Goal: Information Seeking & Learning: Learn about a topic

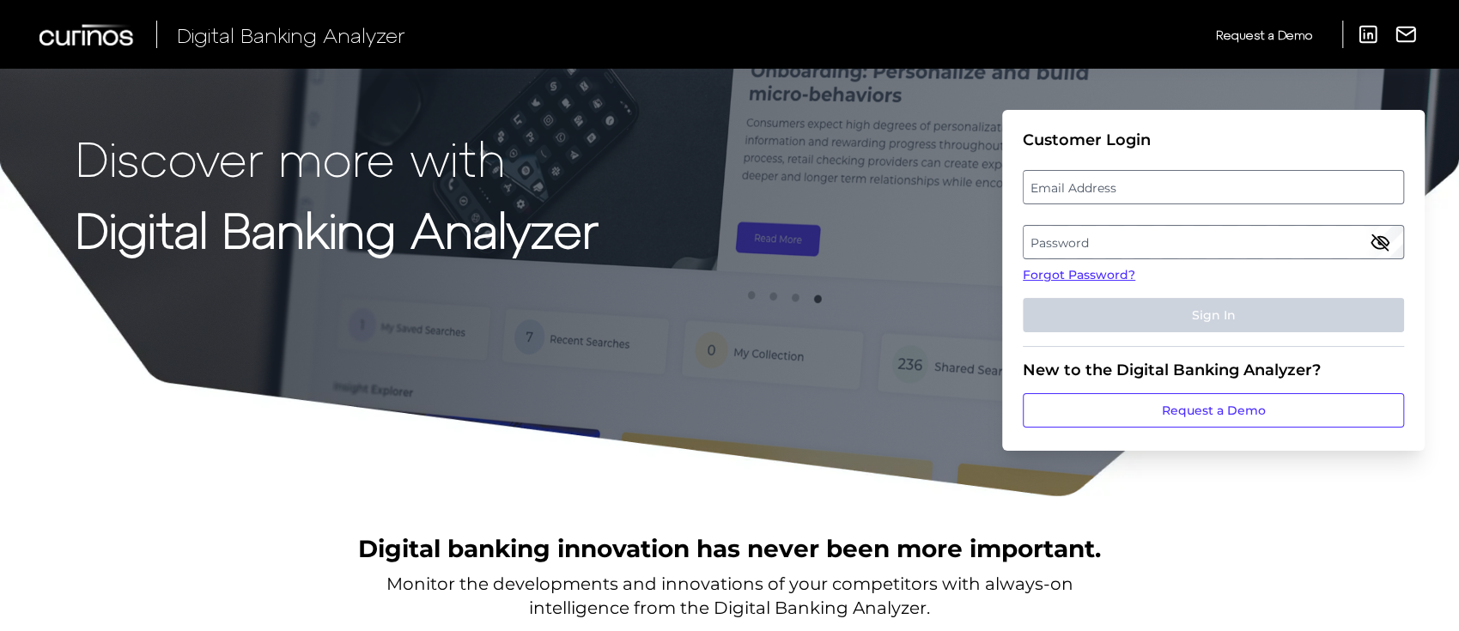
click at [1139, 185] on label "Email Address" at bounding box center [1213, 187] width 379 height 31
click at [1139, 185] on input "email" at bounding box center [1213, 187] width 381 height 34
click at [1139, 185] on input "Email Address" at bounding box center [1213, 187] width 381 height 34
type input "[PERSON_NAME][EMAIL_ADDRESS][PERSON_NAME][DOMAIN_NAME]"
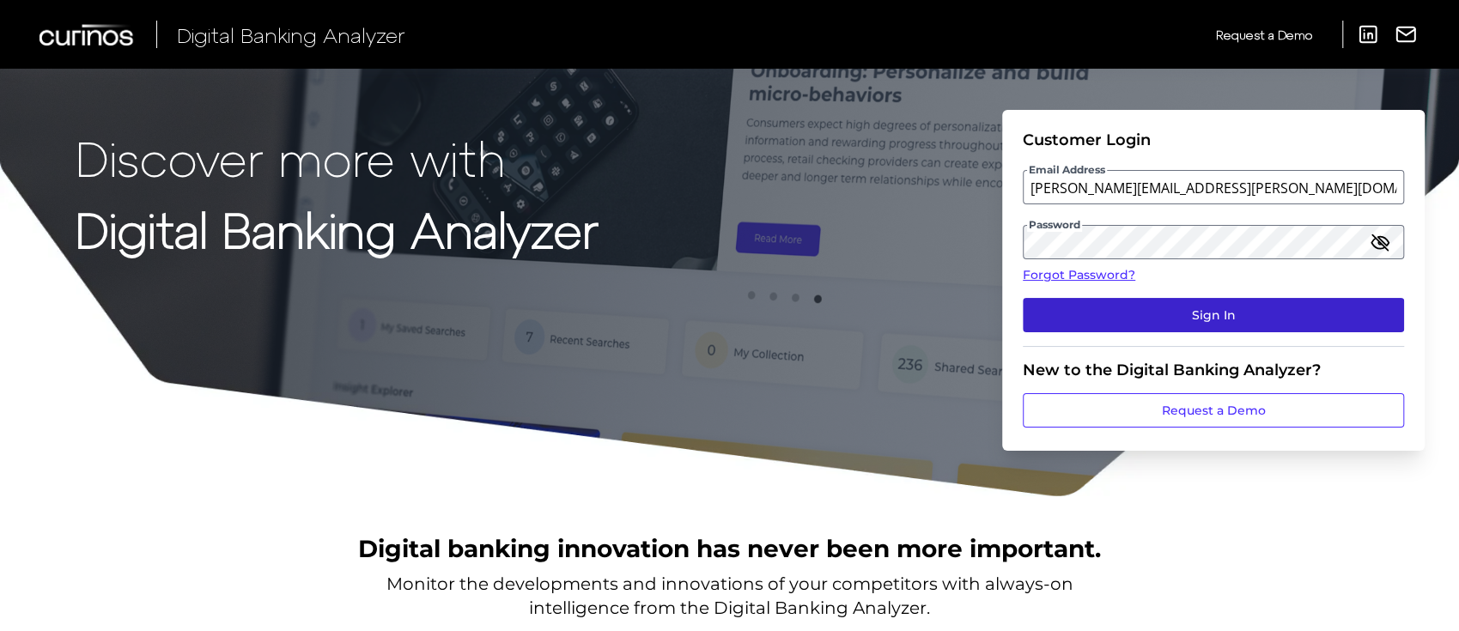
click at [1191, 319] on button "Sign In" at bounding box center [1213, 315] width 381 height 34
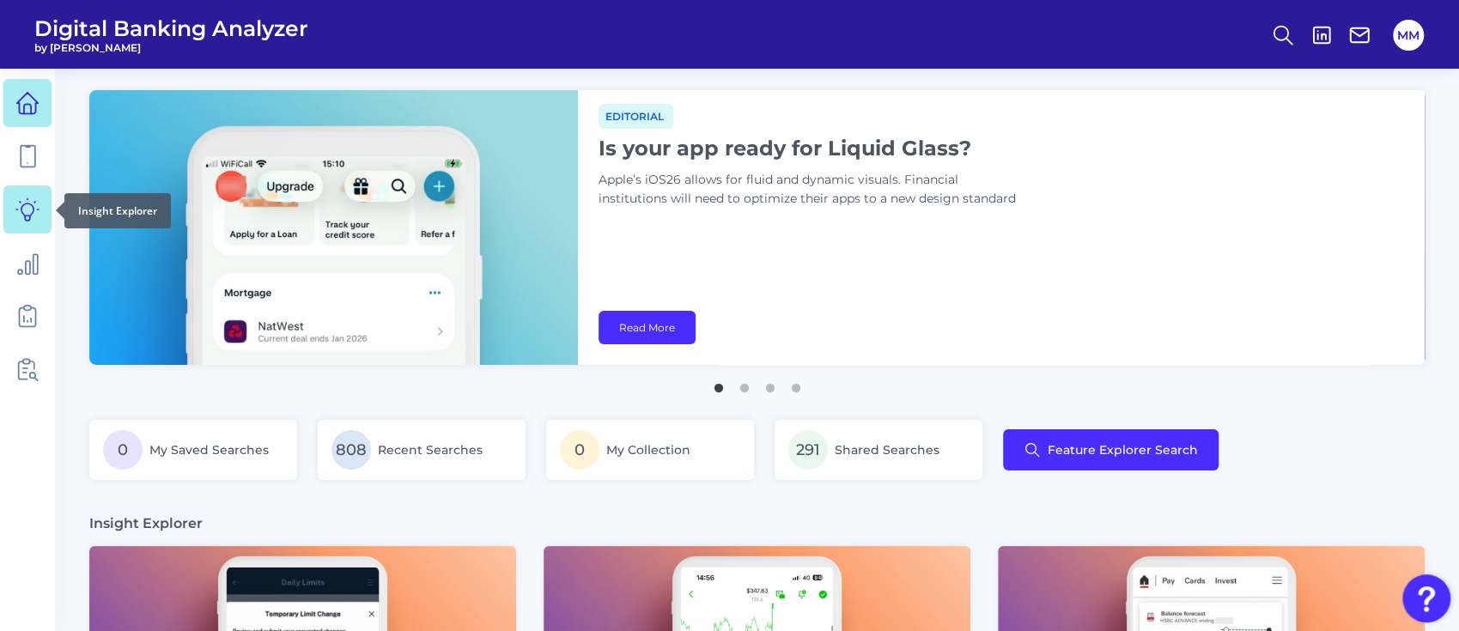
click at [22, 210] on icon at bounding box center [27, 209] width 24 height 24
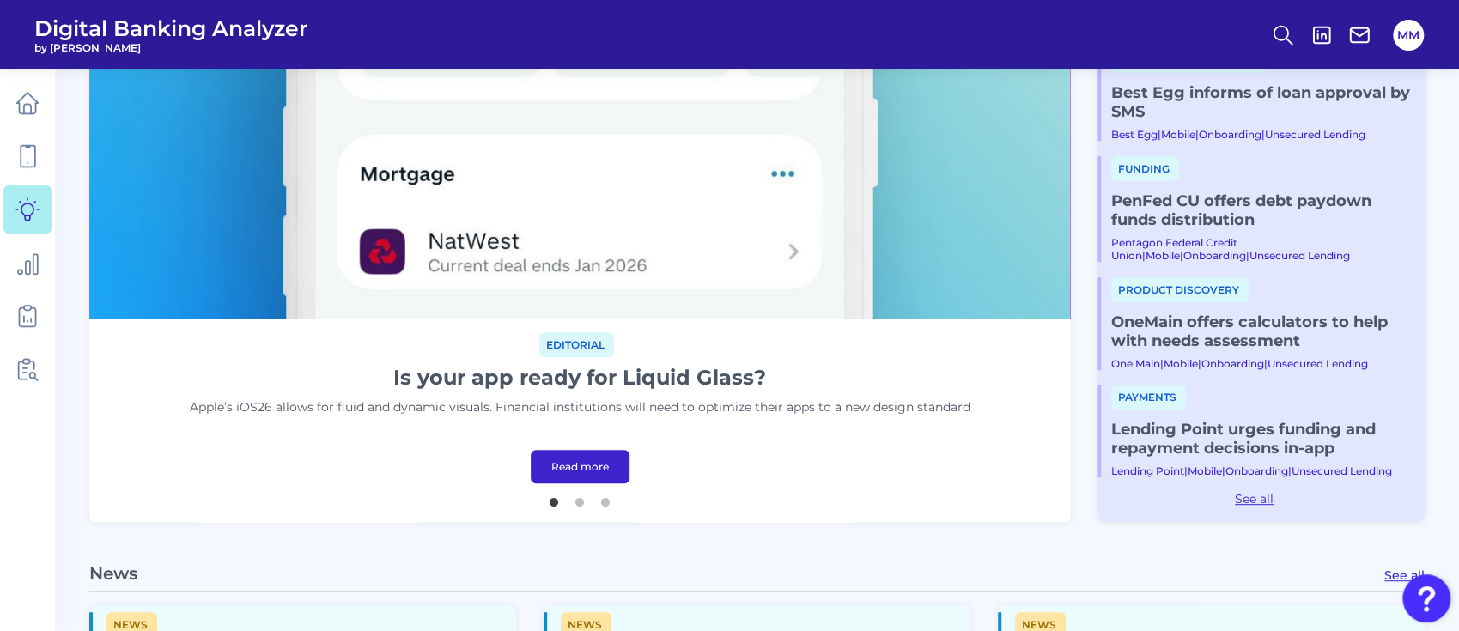
scroll to position [398, 0]
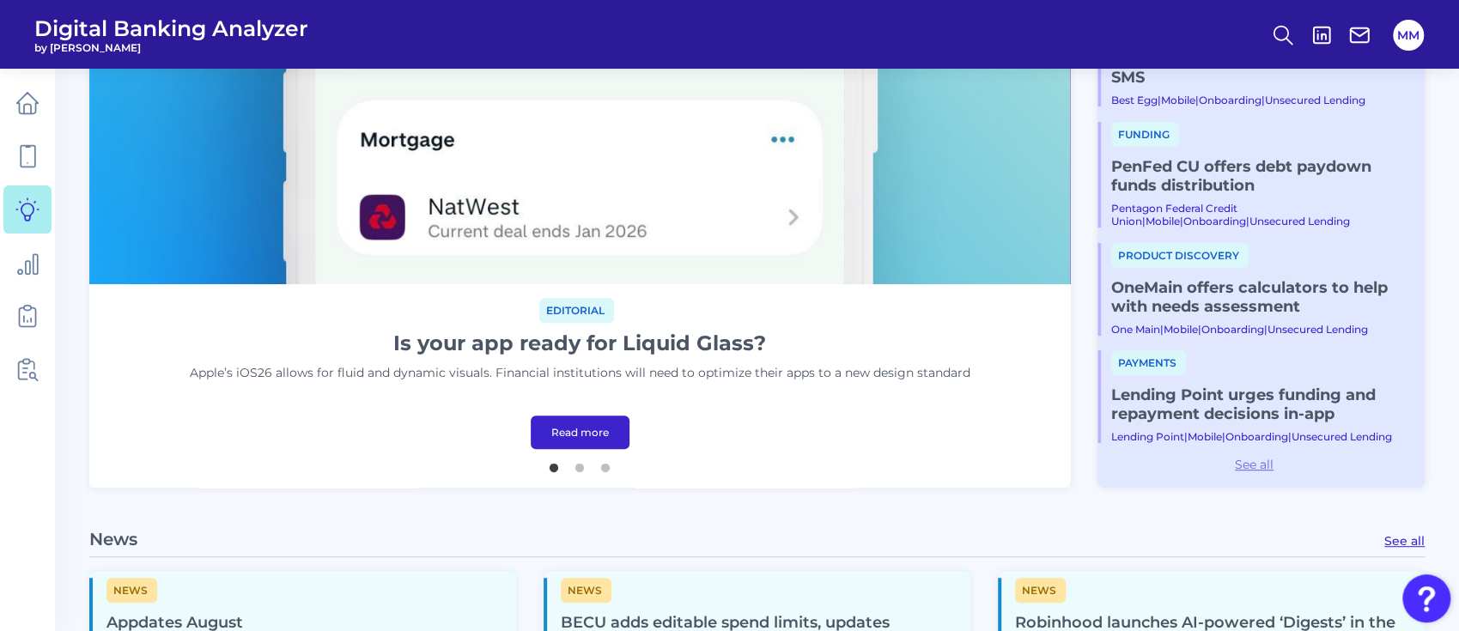
click at [1255, 457] on link "See all" at bounding box center [1253, 464] width 313 height 15
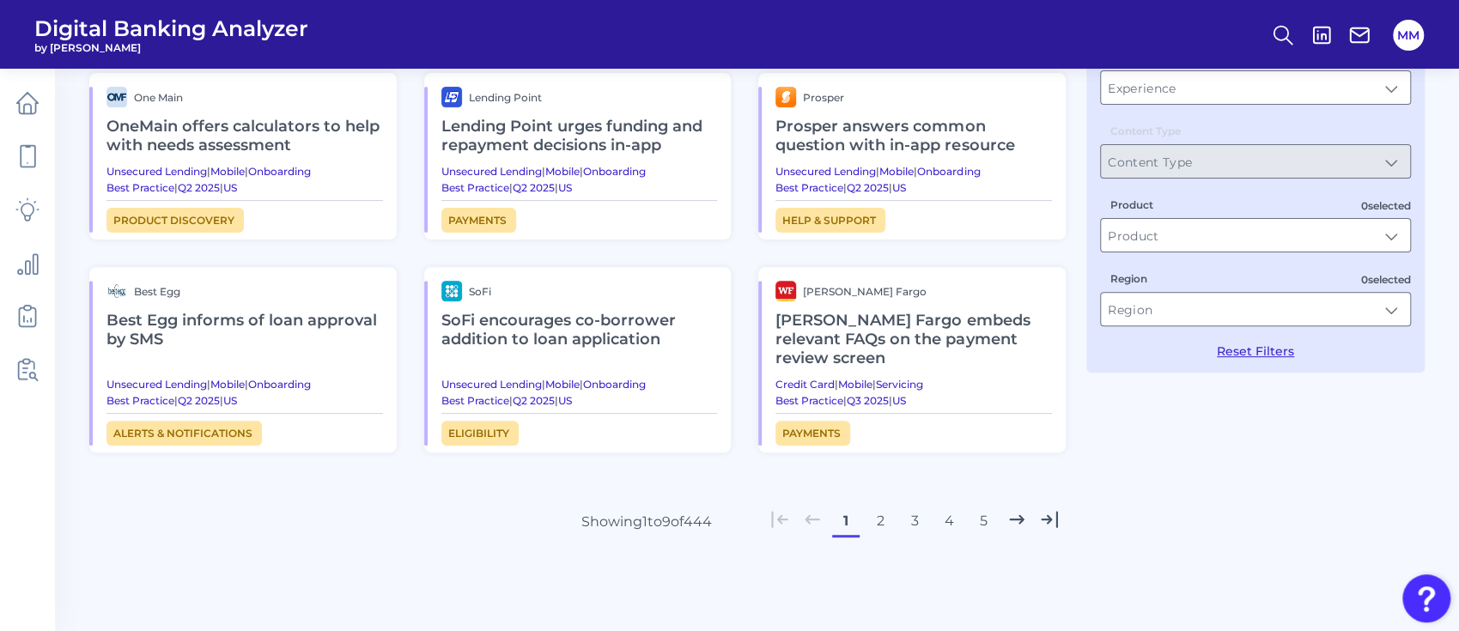
scroll to position [295, 0]
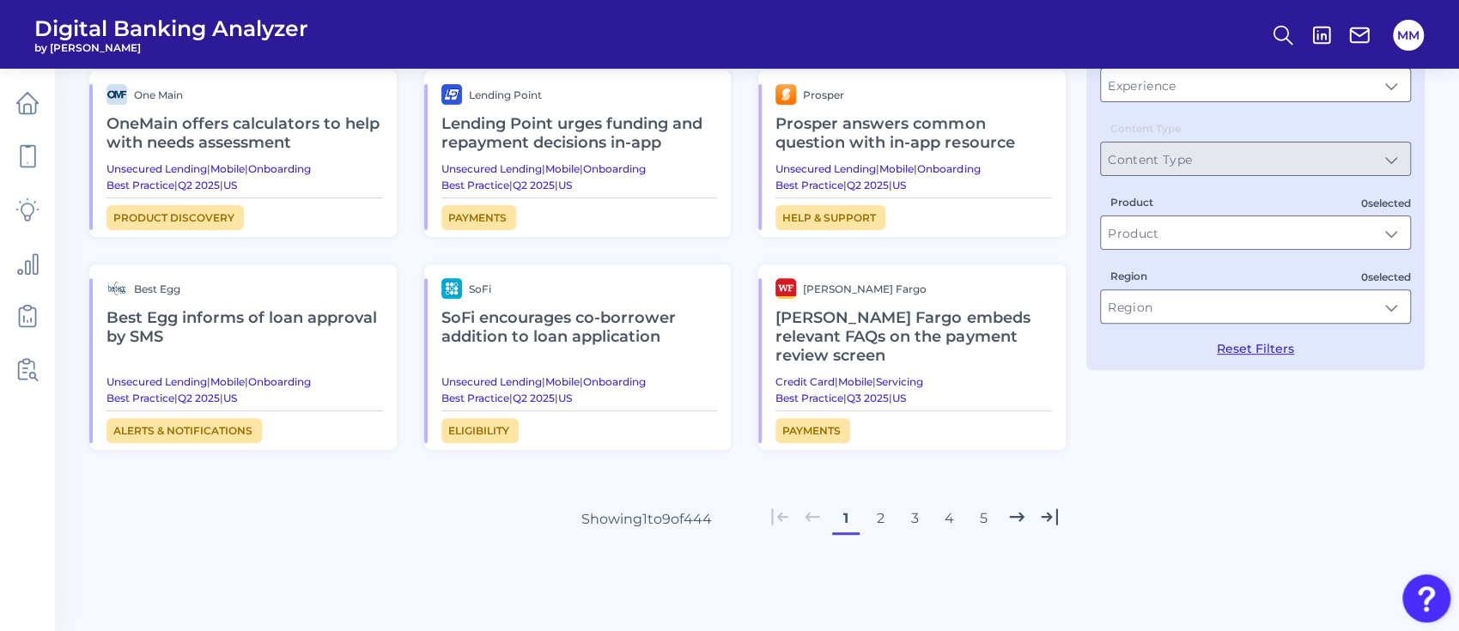
click at [891, 330] on h2 "[PERSON_NAME] Fargo embeds relevant FAQs on the payment review screen" at bounding box center [913, 337] width 276 height 76
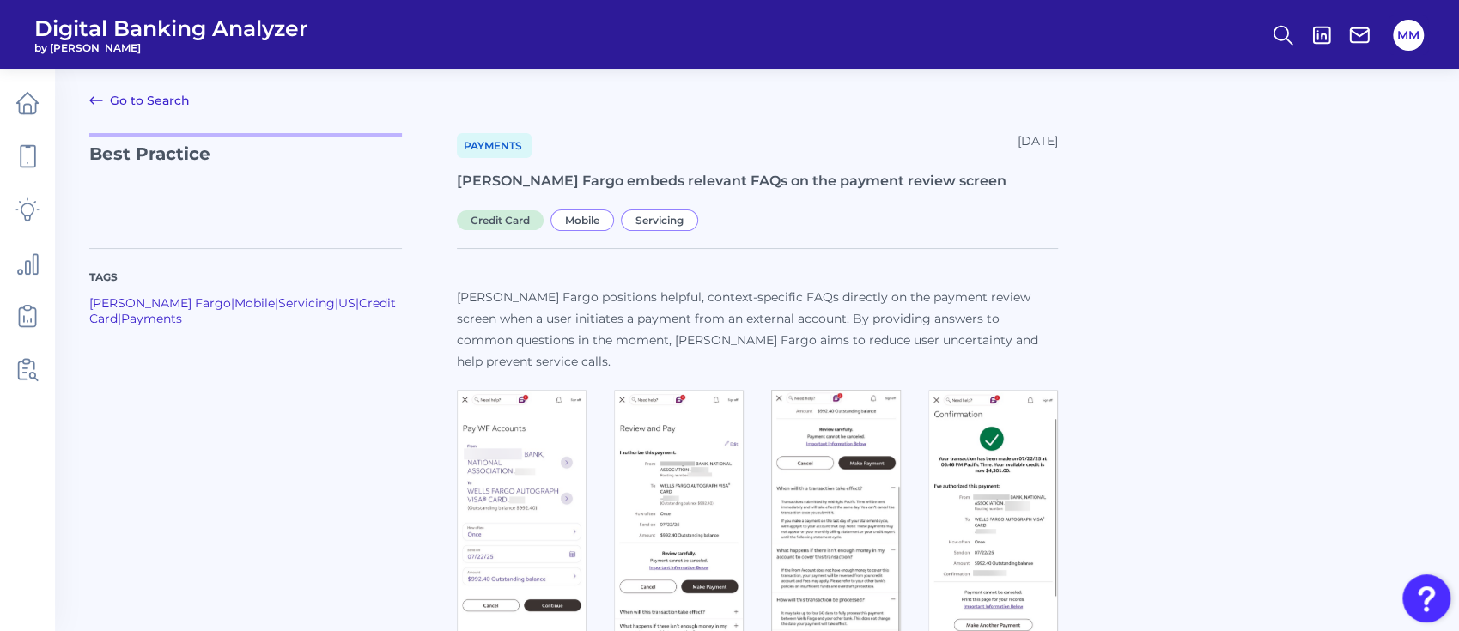
scroll to position [32, 0]
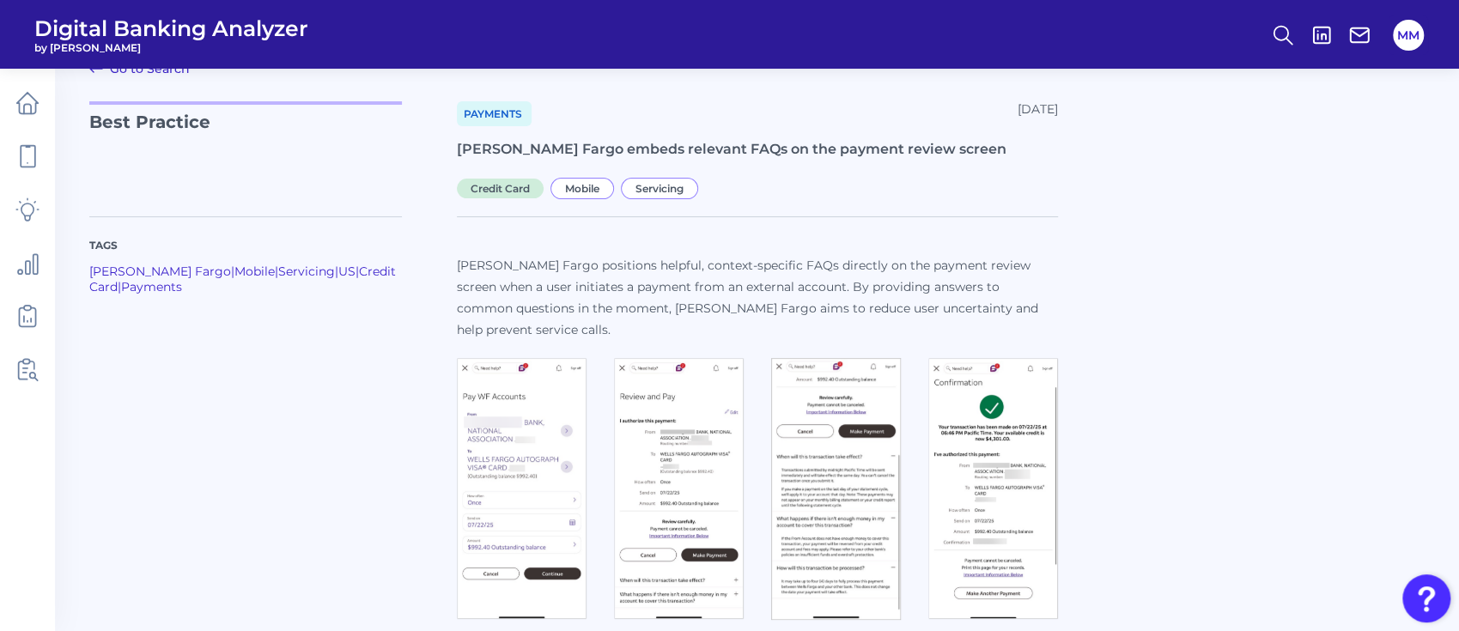
click at [1212, 404] on div "Tags [PERSON_NAME] Fargo | Mobile | Servicing | US | Credit Card | Payments [PE…" at bounding box center [756, 412] width 1335 height 432
click at [1161, 283] on div "Tags [PERSON_NAME] Fargo | Mobile | Servicing | US | Credit Card | Payments [PE…" at bounding box center [756, 412] width 1335 height 432
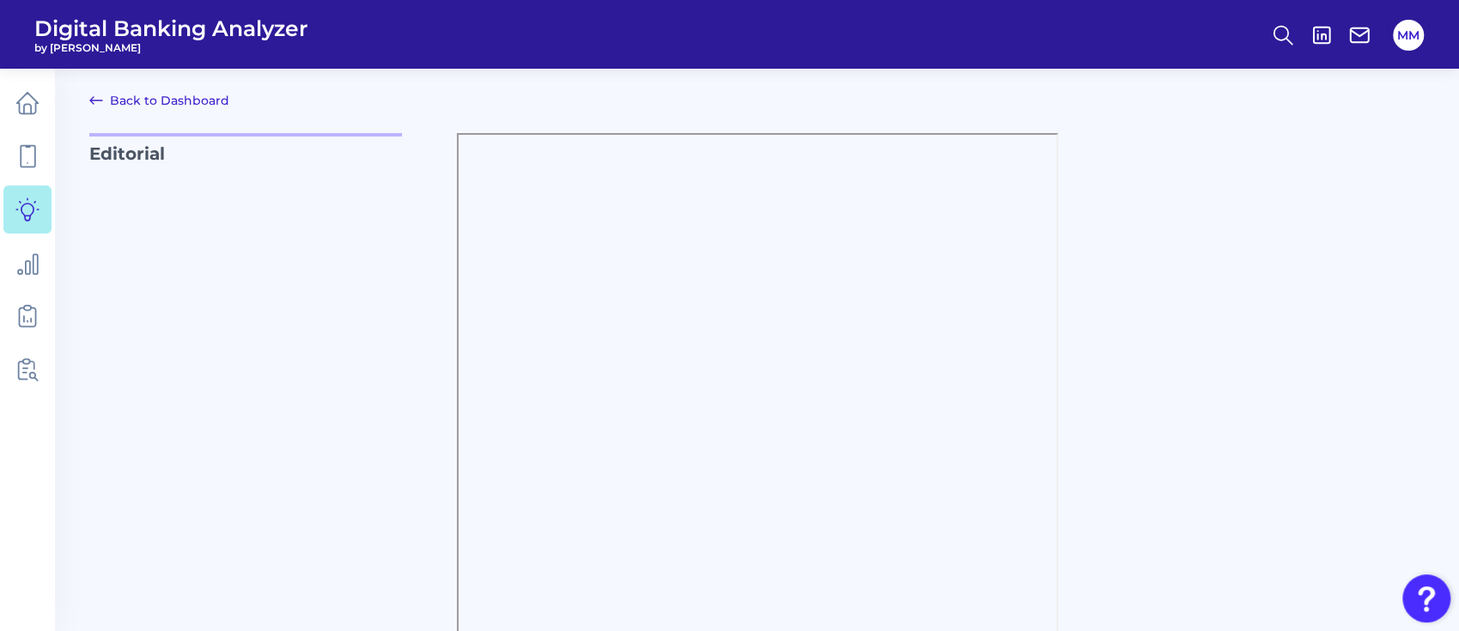
scroll to position [72, 0]
